Goal: Information Seeking & Learning: Check status

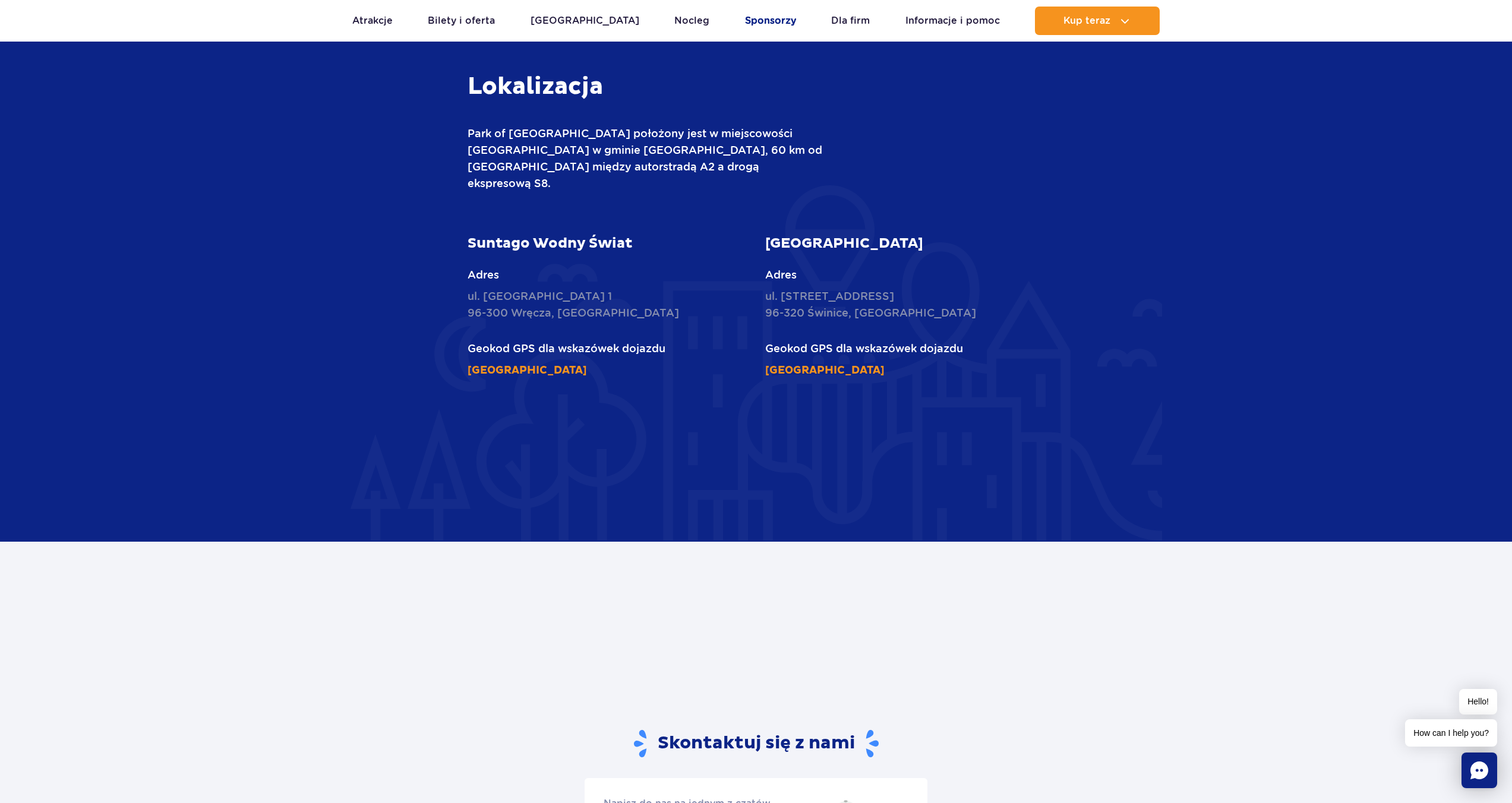
scroll to position [1605, 0]
click at [378, 24] on link "Atrakcje" at bounding box center [373, 21] width 40 height 28
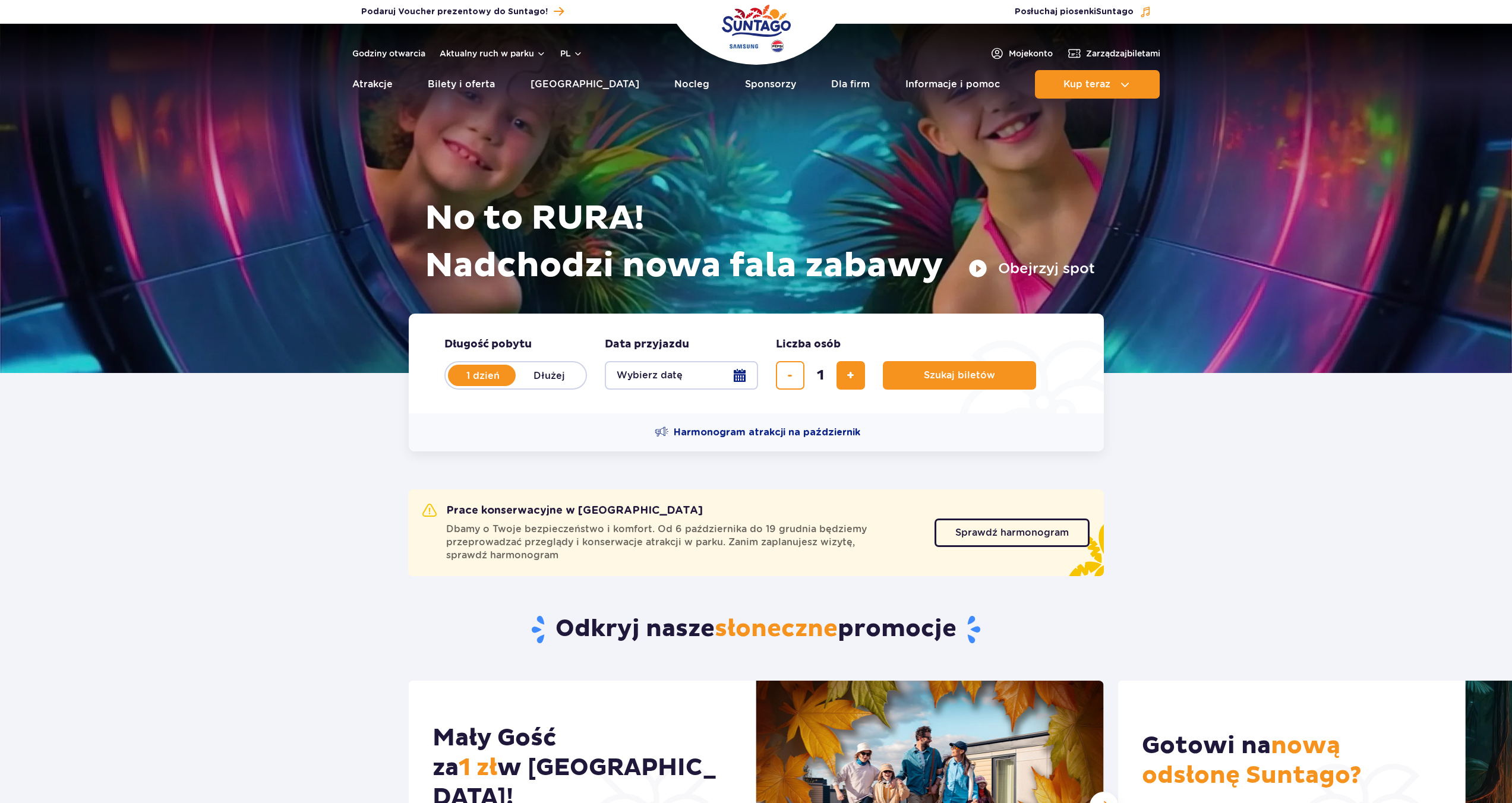
drag, startPoint x: 987, startPoint y: 516, endPoint x: 991, endPoint y: 528, distance: 12.6
click at [987, 517] on div "Sprawdź harmonogram Sprawdź harmonogram" at bounding box center [1012, 533] width 155 height 58
click at [991, 528] on span "Sprawdź harmonogram" at bounding box center [1003, 532] width 113 height 10
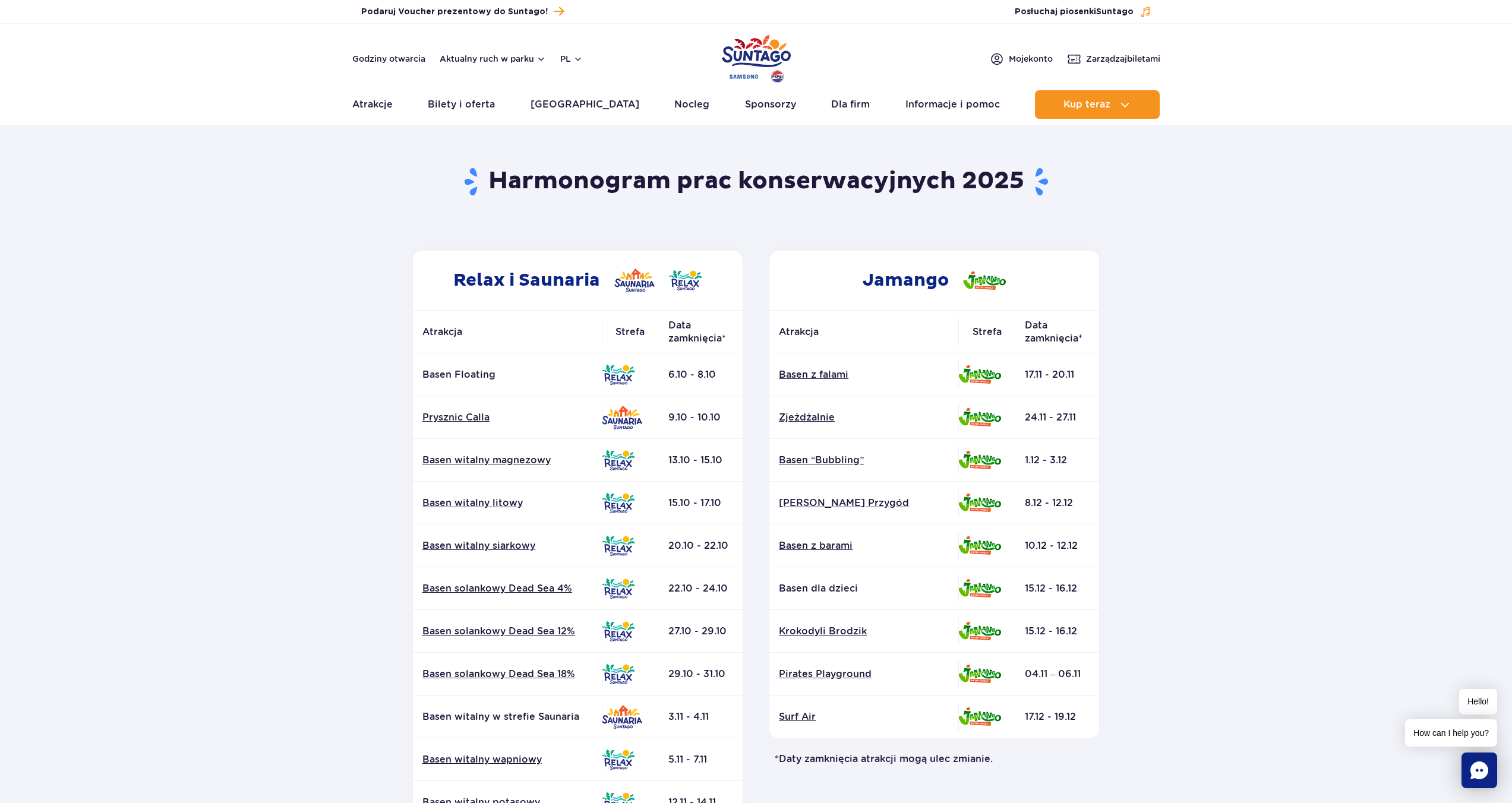
drag, startPoint x: 1024, startPoint y: 416, endPoint x: 1110, endPoint y: 414, distance: 86.0
click at [1110, 414] on div "Jamango Atrakcja Strefa Data zamknięcia* Basen z falami Zjeżdżalnie Surf Air" at bounding box center [934, 572] width 357 height 643
click at [1128, 388] on section "Powrót do strony głównej Harmonogram prac konserwacyjnych 2025 Relax i Saunaria…" at bounding box center [756, 554] width 1512 height 851
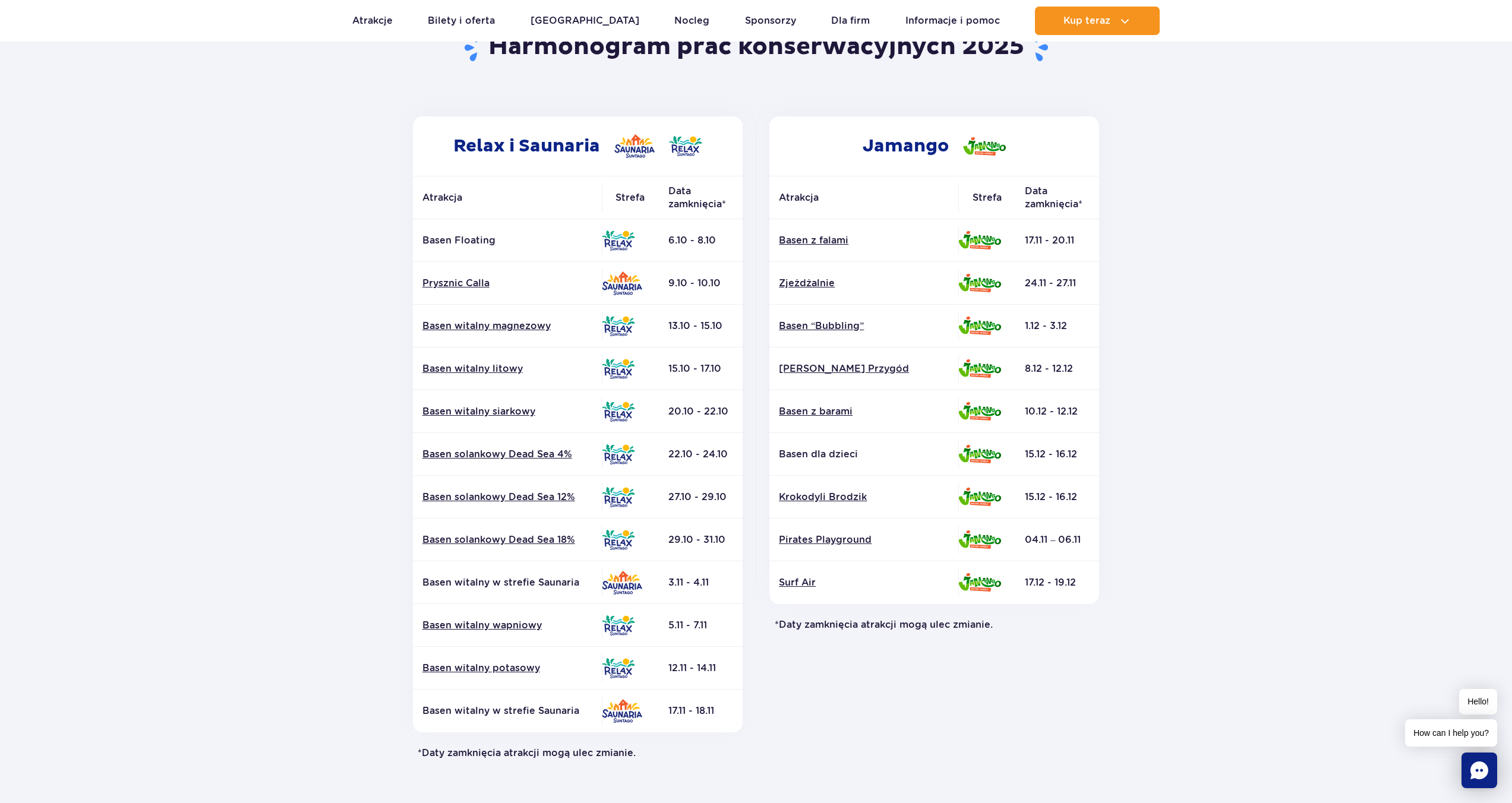
scroll to position [133, 0]
